Goal: Task Accomplishment & Management: Use online tool/utility

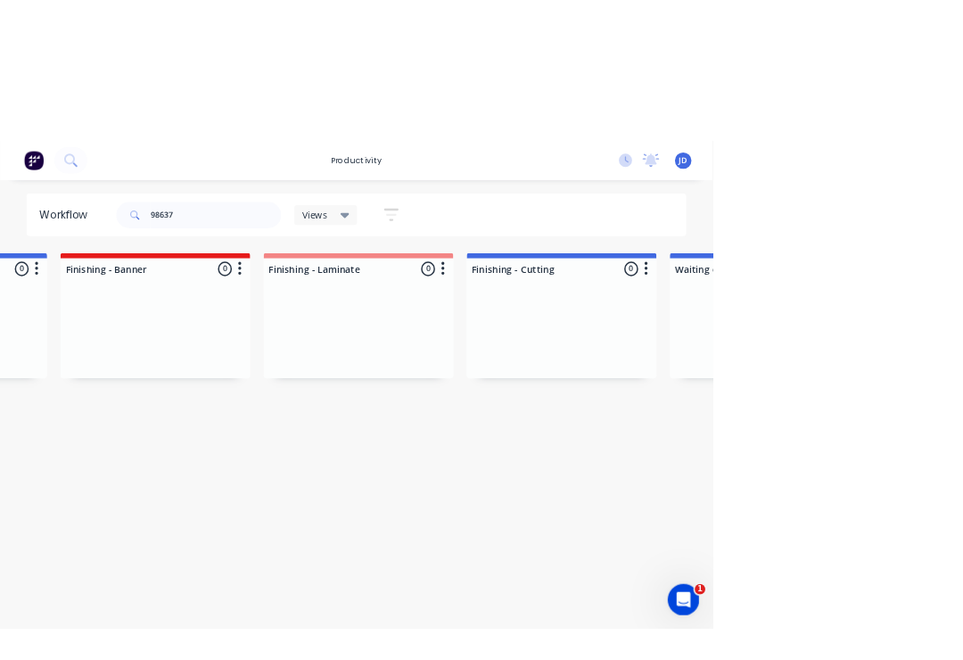
scroll to position [0, 3529]
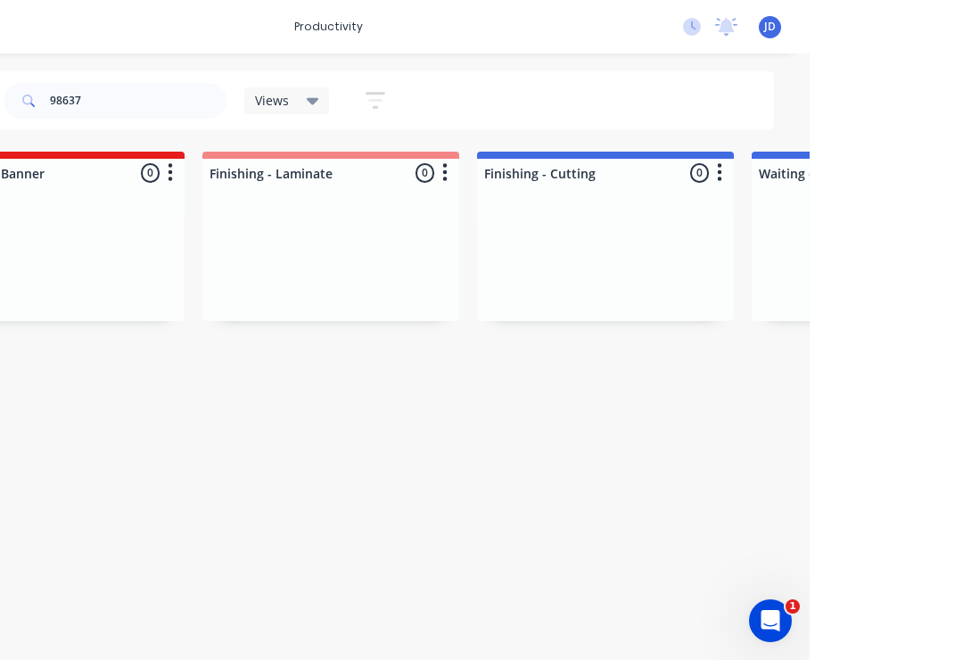
click at [409, 101] on span "Views" at bounding box center [426, 100] width 34 height 19
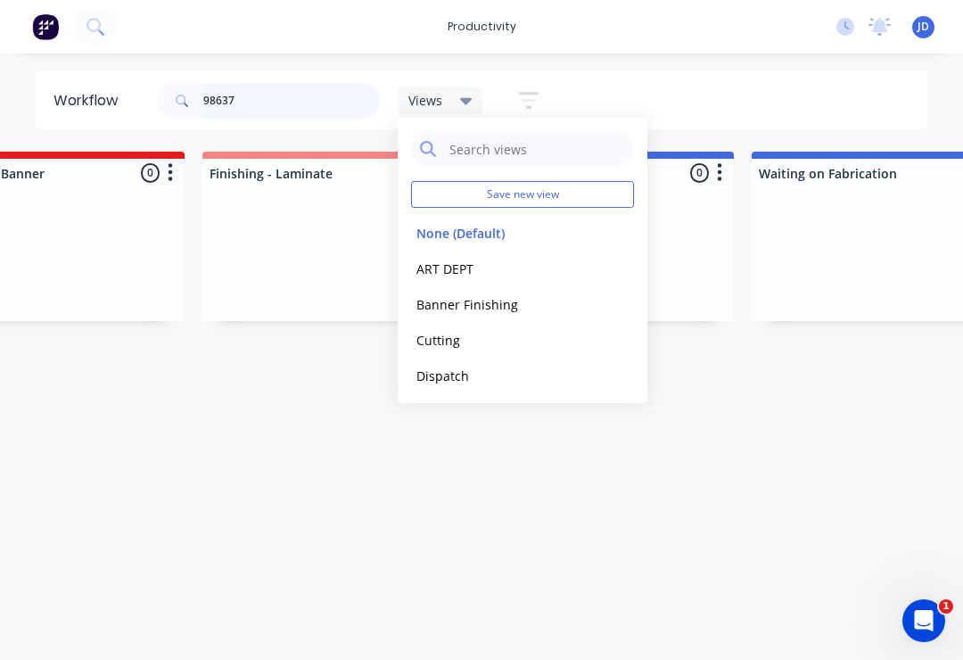
click at [278, 99] on input "98637" at bounding box center [291, 101] width 177 height 36
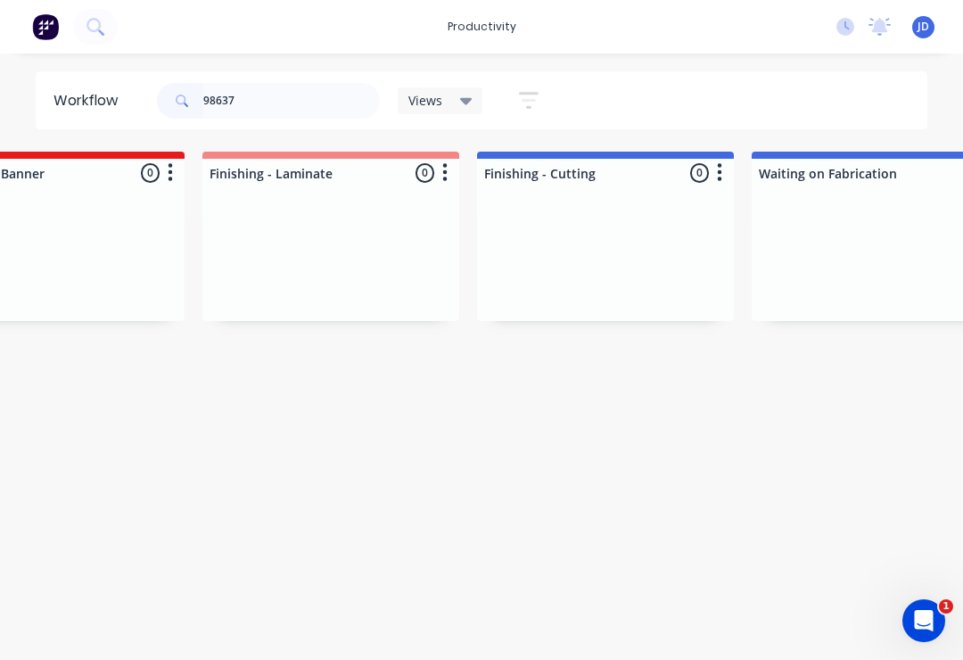
click at [475, 99] on div "Views" at bounding box center [441, 100] width 86 height 27
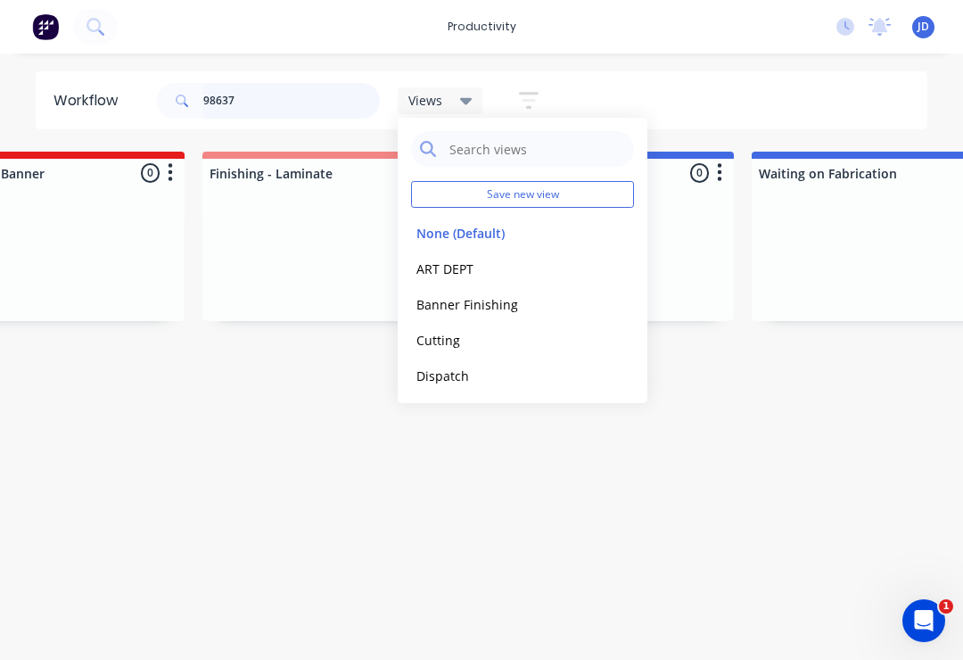
click at [255, 102] on input "98637" at bounding box center [291, 101] width 177 height 36
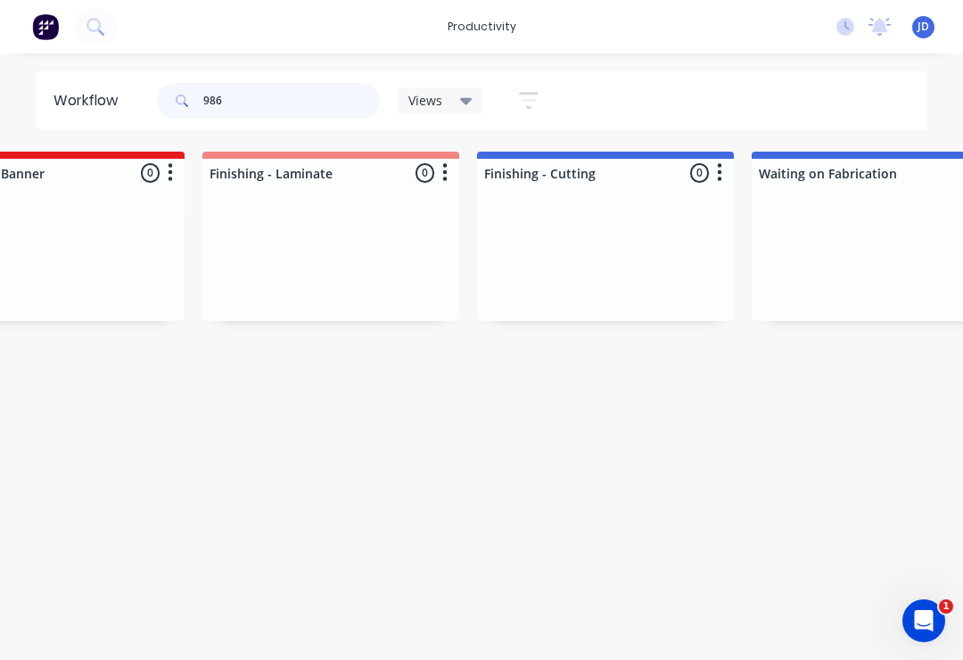
type input "98"
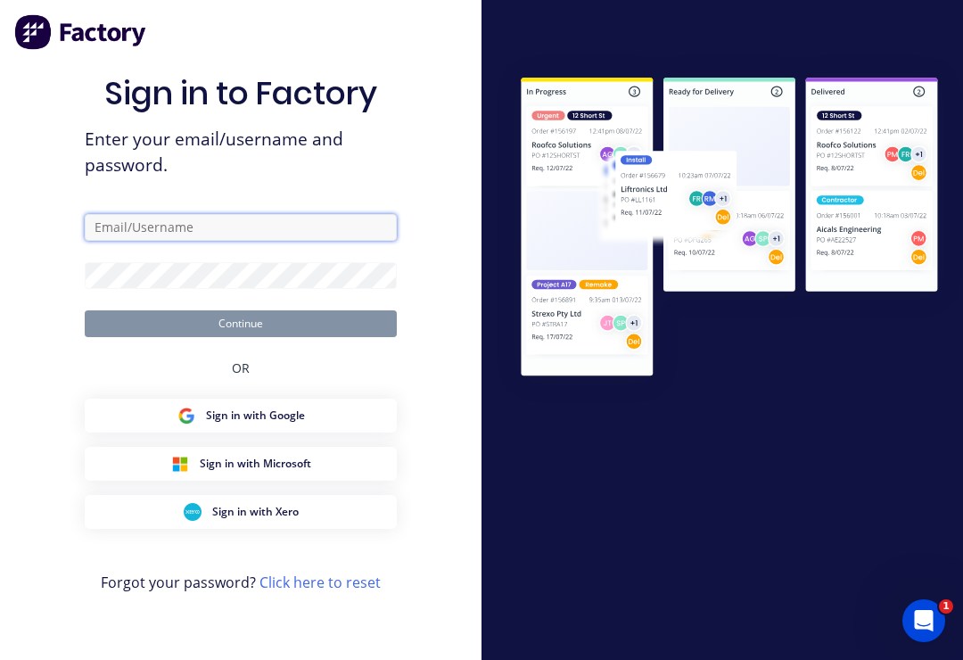
click at [246, 241] on input "text" at bounding box center [241, 227] width 312 height 27
type input "[EMAIL_ADDRESS][DOMAIN_NAME]"
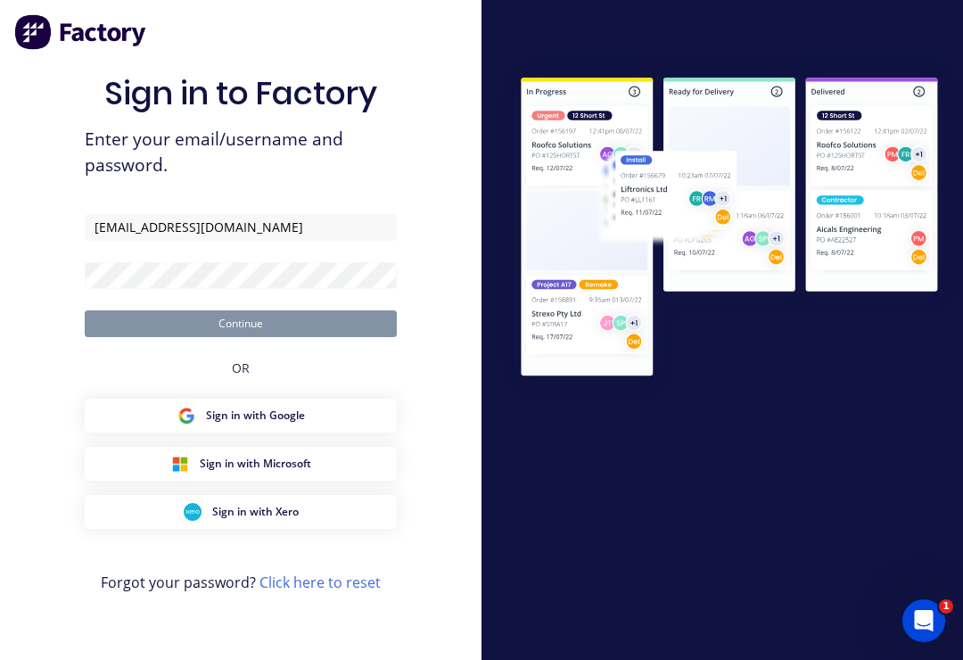
click at [241, 336] on button "Continue" at bounding box center [241, 323] width 312 height 27
